Goal: Find specific page/section: Locate a particular part of the current website

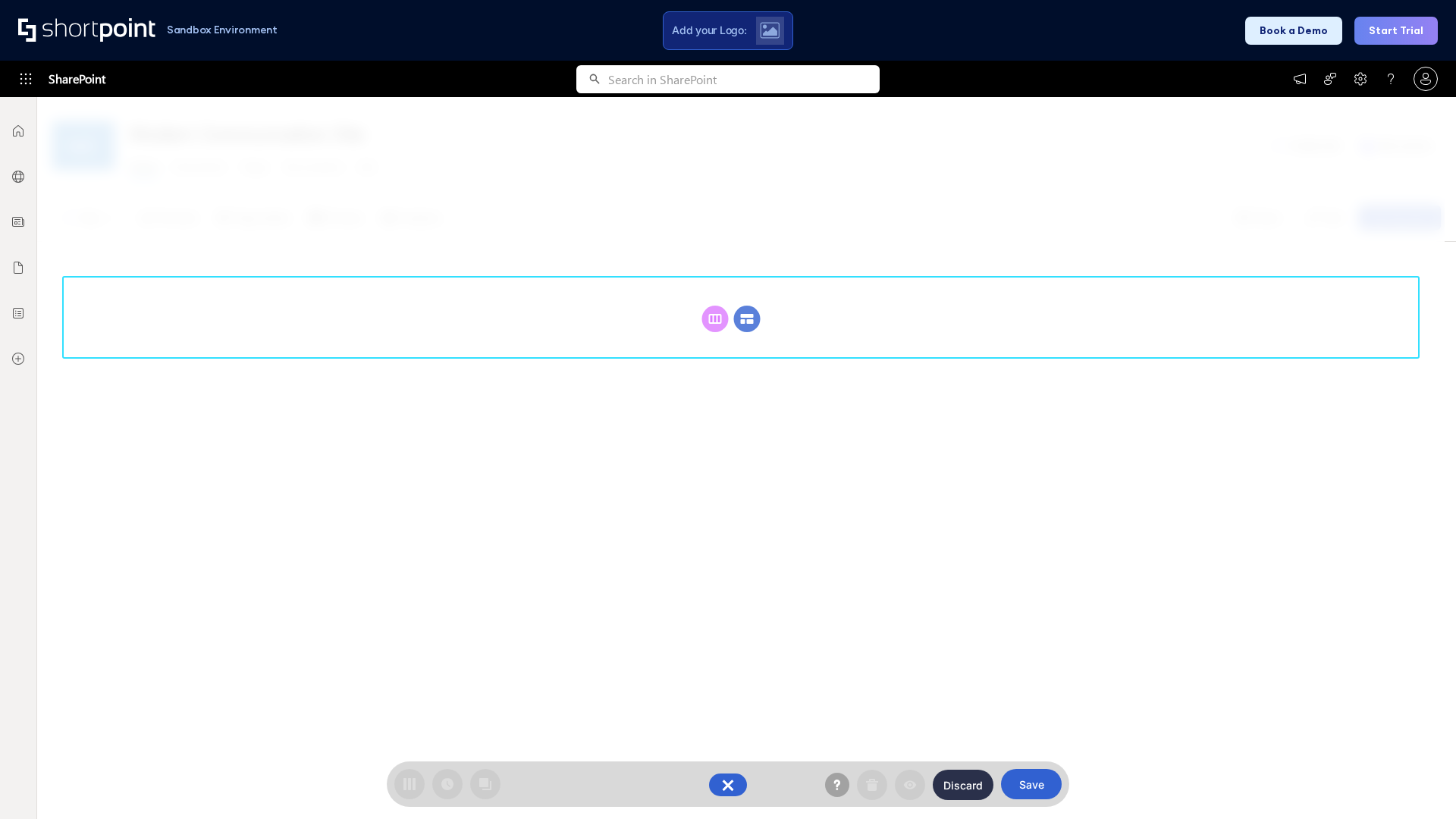
scroll to position [208, 0]
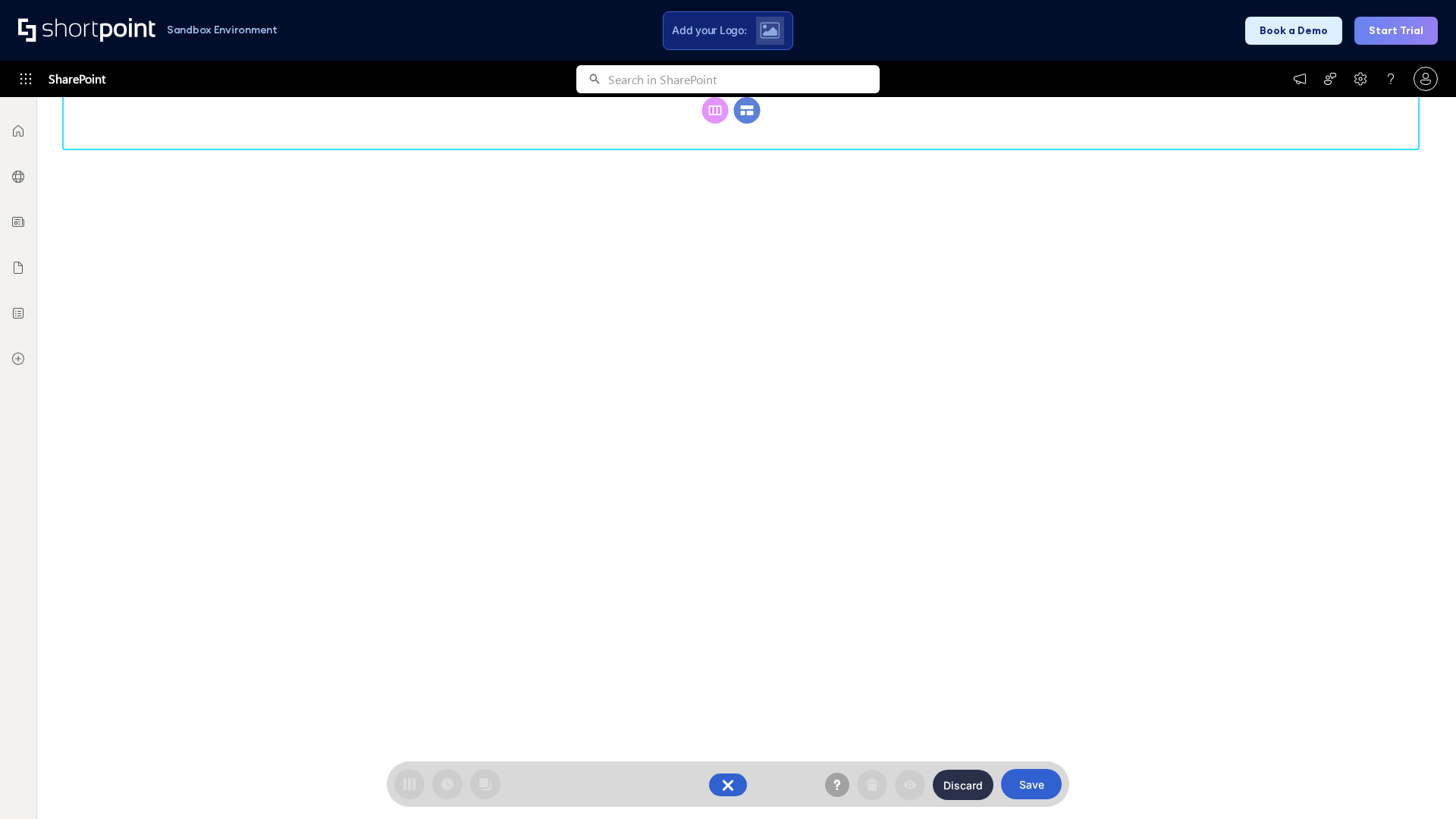
click at [747, 124] on circle at bounding box center [747, 110] width 26 height 26
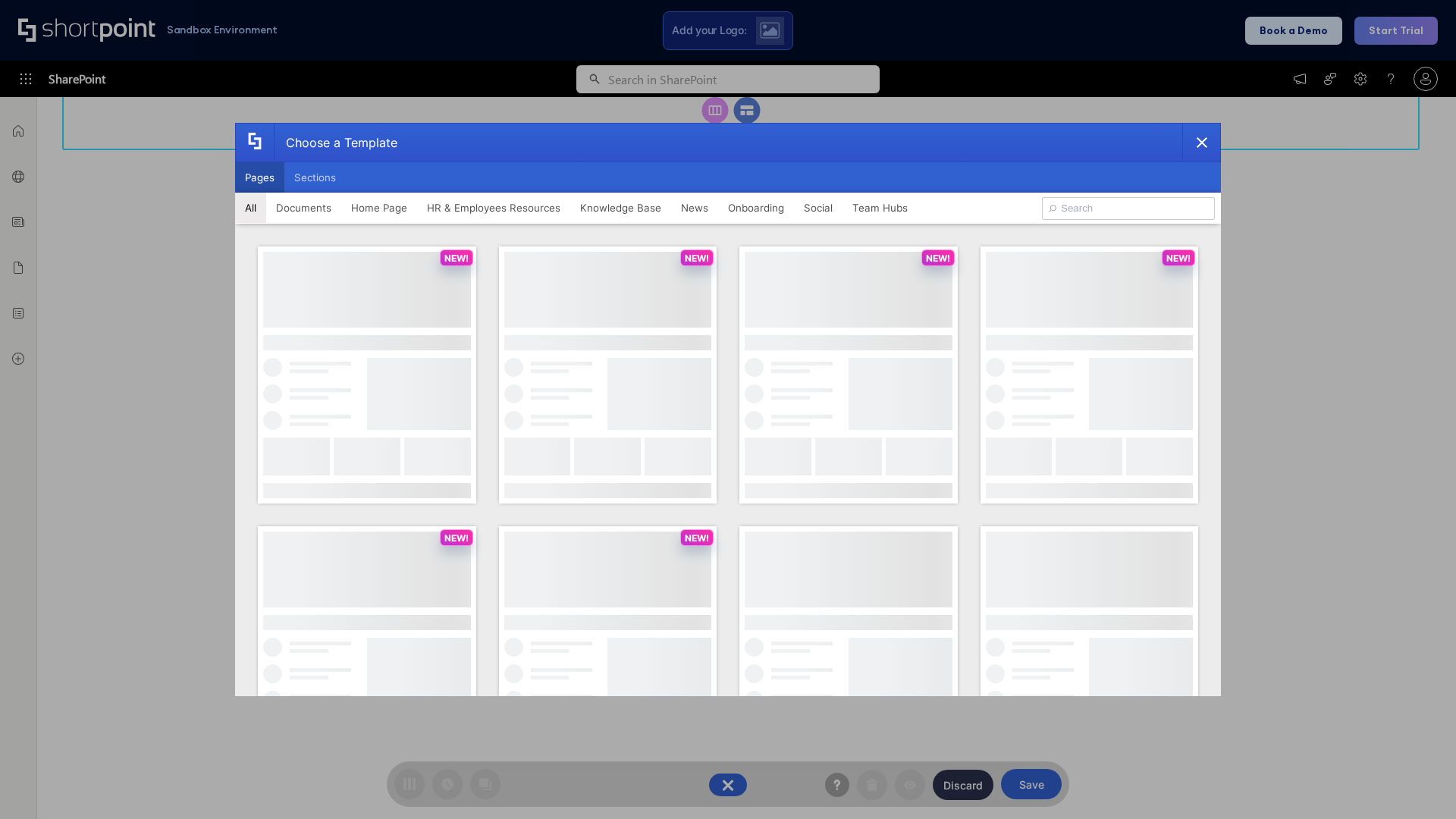
scroll to position [0, 0]
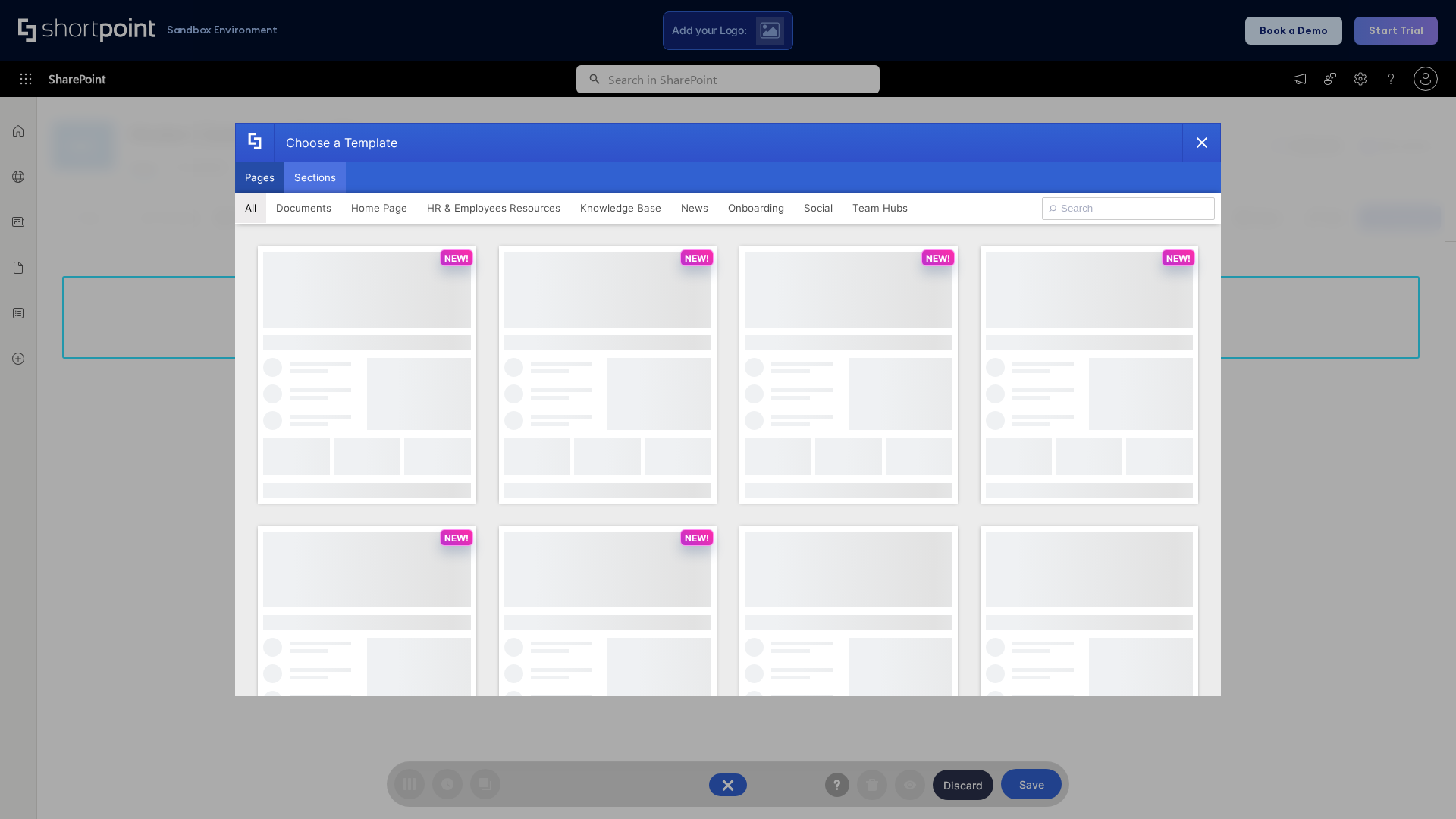
click at [314, 177] on button "Sections" at bounding box center [314, 177] width 61 height 30
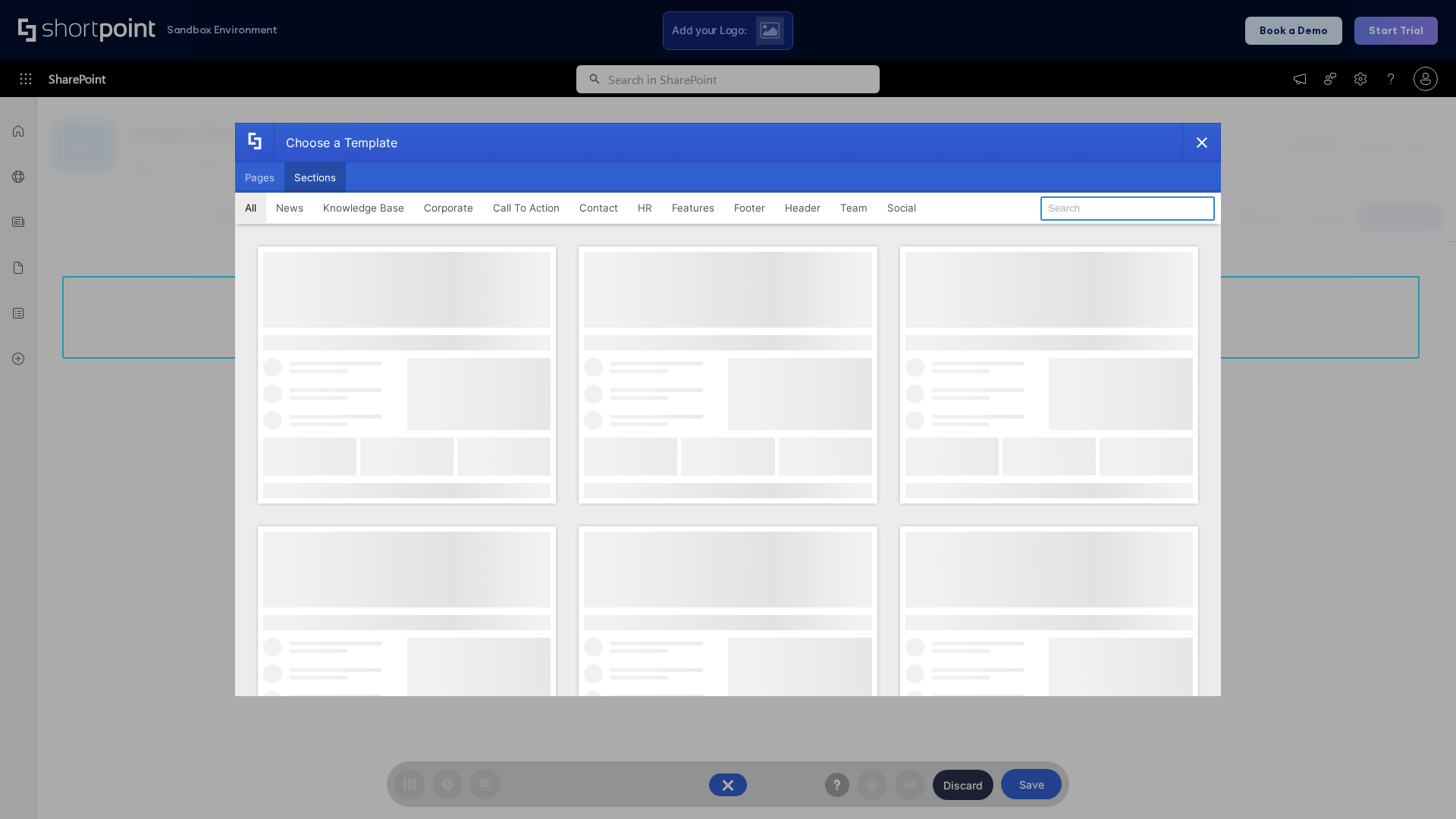
type input "Footer 2"
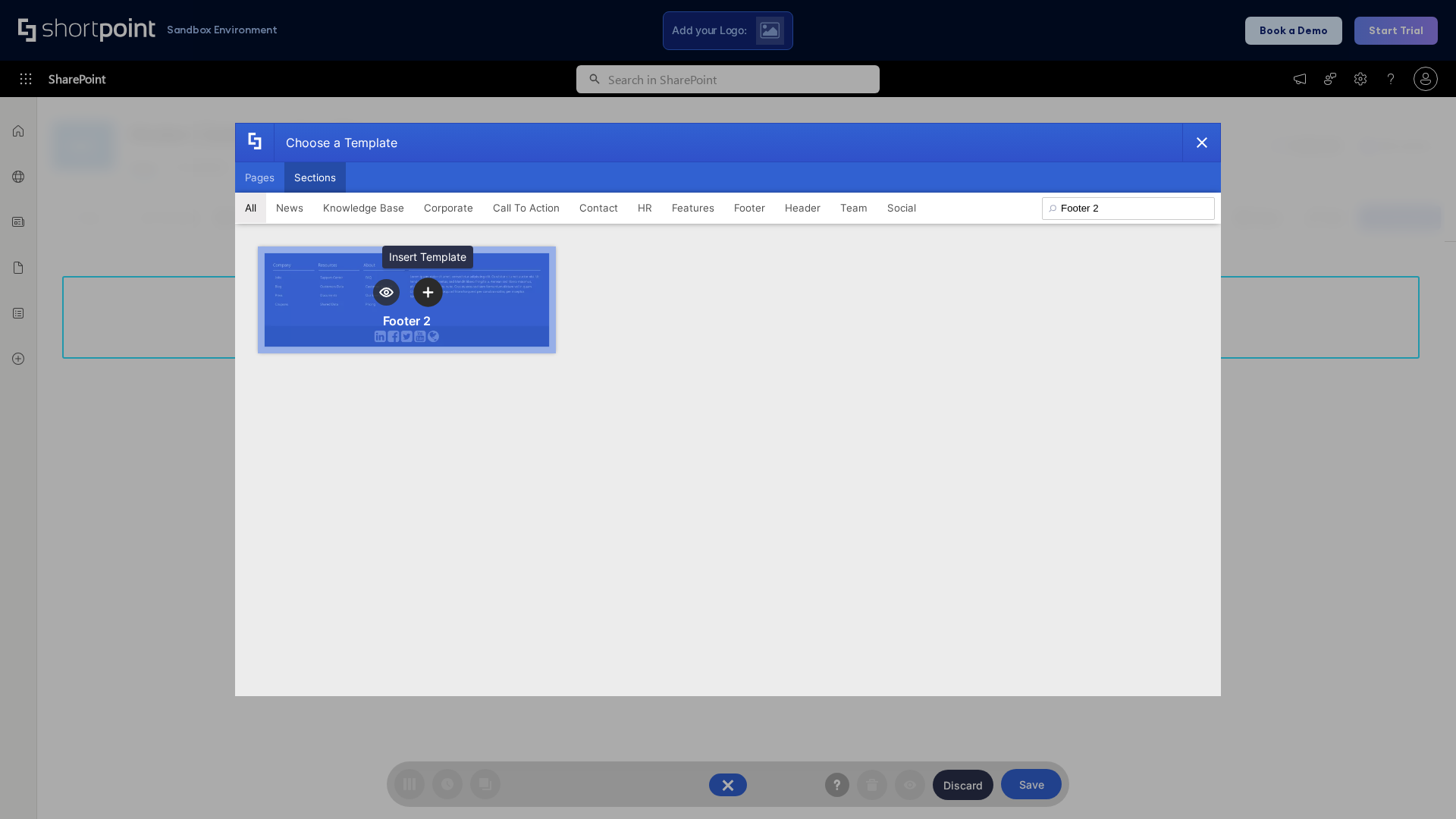
click at [428, 292] on icon "template selector" at bounding box center [428, 293] width 11 height 11
